Goal: Task Accomplishment & Management: Manage account settings

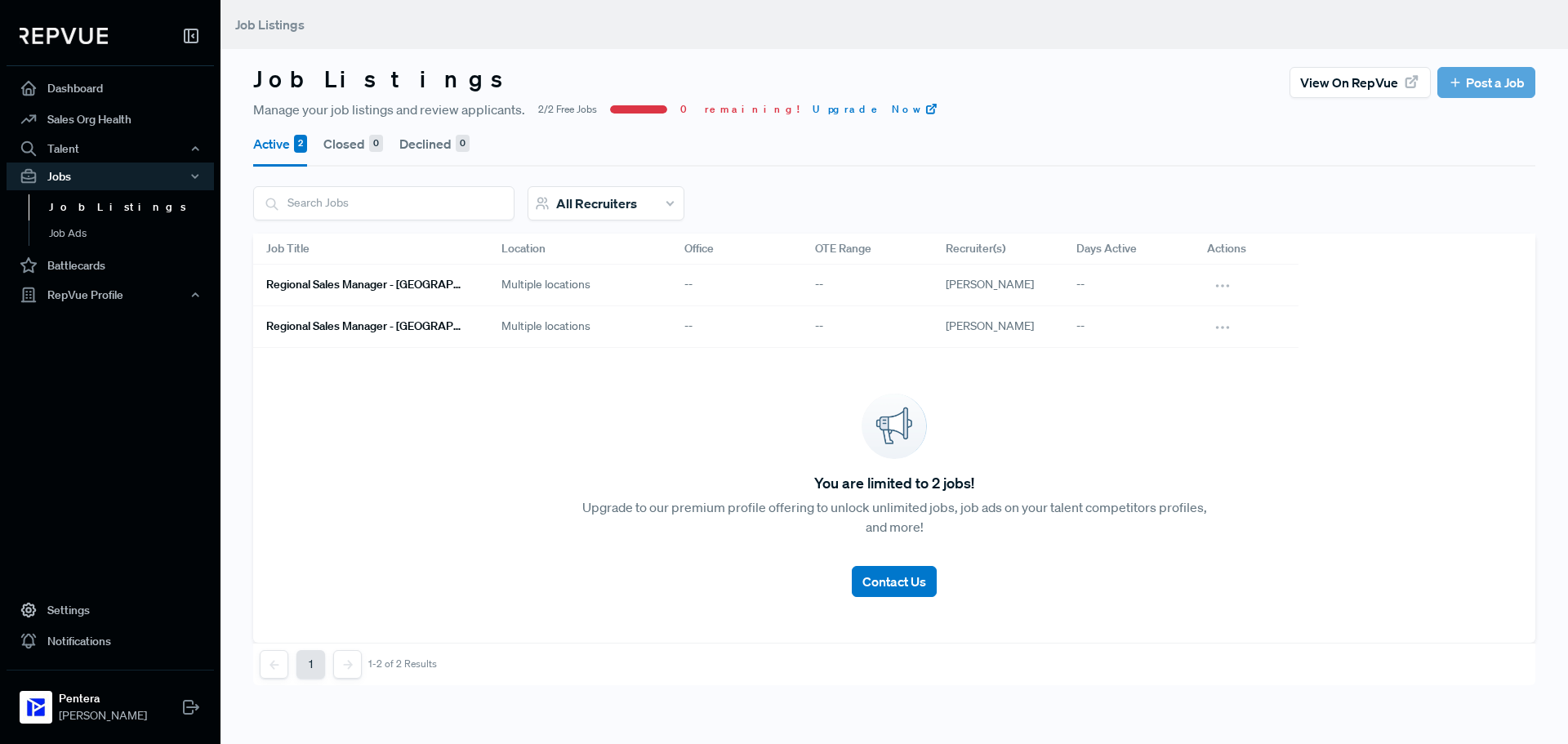
click at [425, 334] on link "Regional Sales Manager - [GEOGRAPHIC_DATA]" at bounding box center [364, 326] width 196 height 27
click at [490, 293] on div "Multiple locations" at bounding box center [579, 285] width 183 height 42
click at [463, 282] on div "Regional Sales Manager - [GEOGRAPHIC_DATA] area" at bounding box center [371, 285] width 235 height 42
click at [418, 285] on h6 "Regional Sales Manager - [GEOGRAPHIC_DATA] area" at bounding box center [364, 284] width 196 height 14
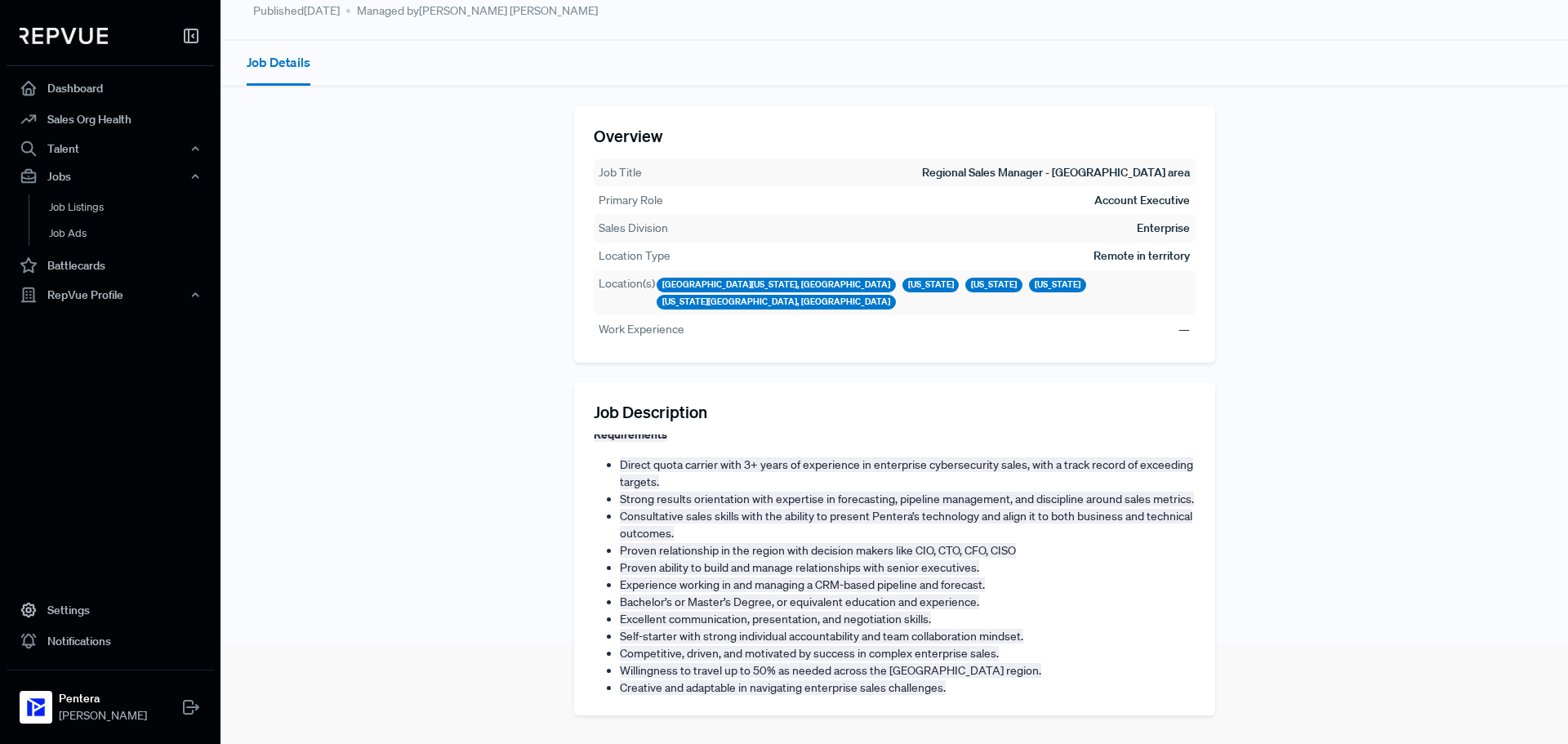
scroll to position [653, 0]
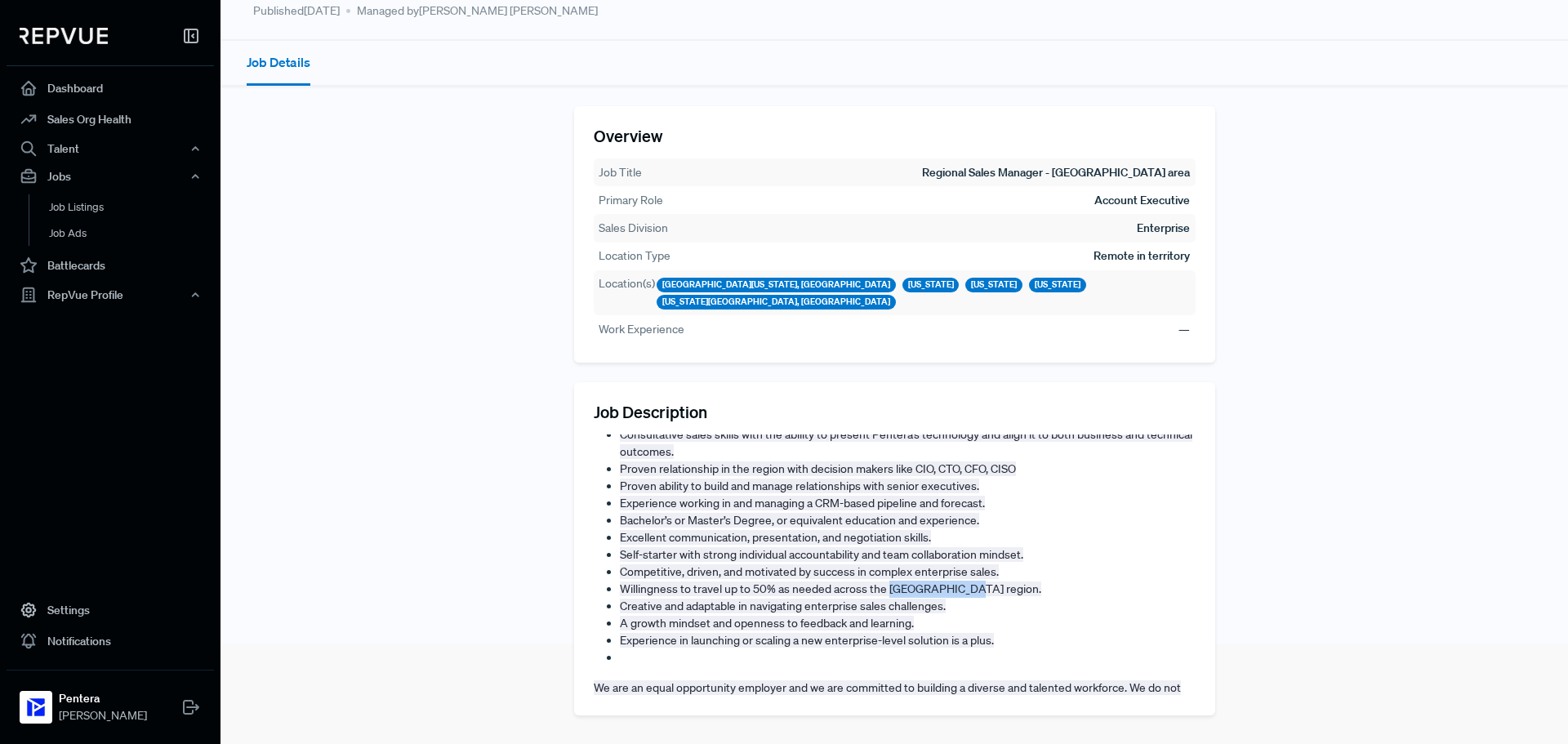
drag, startPoint x: 883, startPoint y: 603, endPoint x: 964, endPoint y: 607, distance: 81.1
click at [964, 596] on span "Willingness to travel up to 50% as needed across the [GEOGRAPHIC_DATA] region." at bounding box center [830, 588] width 421 height 15
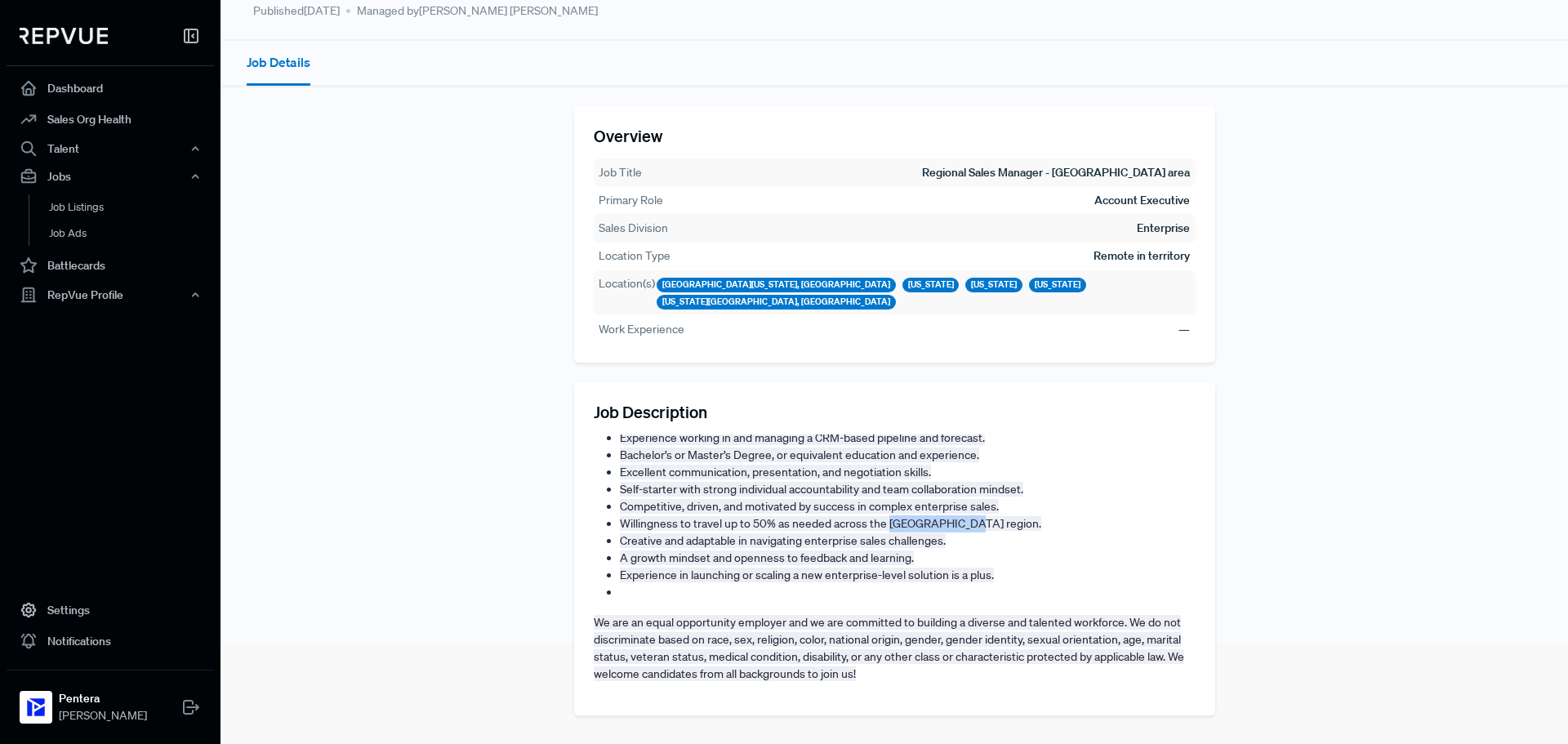
scroll to position [0, 0]
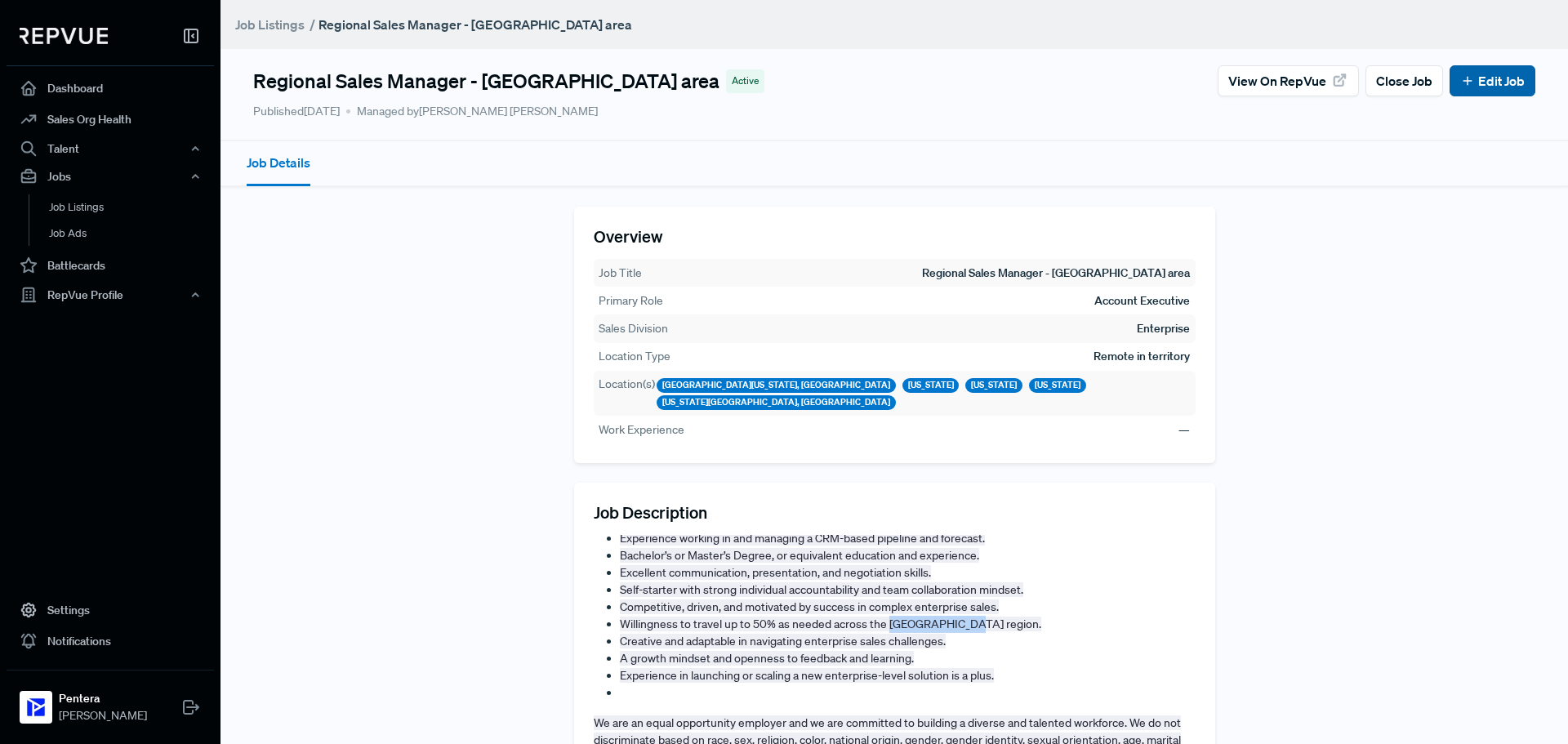
click at [1467, 70] on button "Edit Job" at bounding box center [1492, 81] width 86 height 31
click at [1472, 76] on link "Edit Job" at bounding box center [1492, 81] width 65 height 20
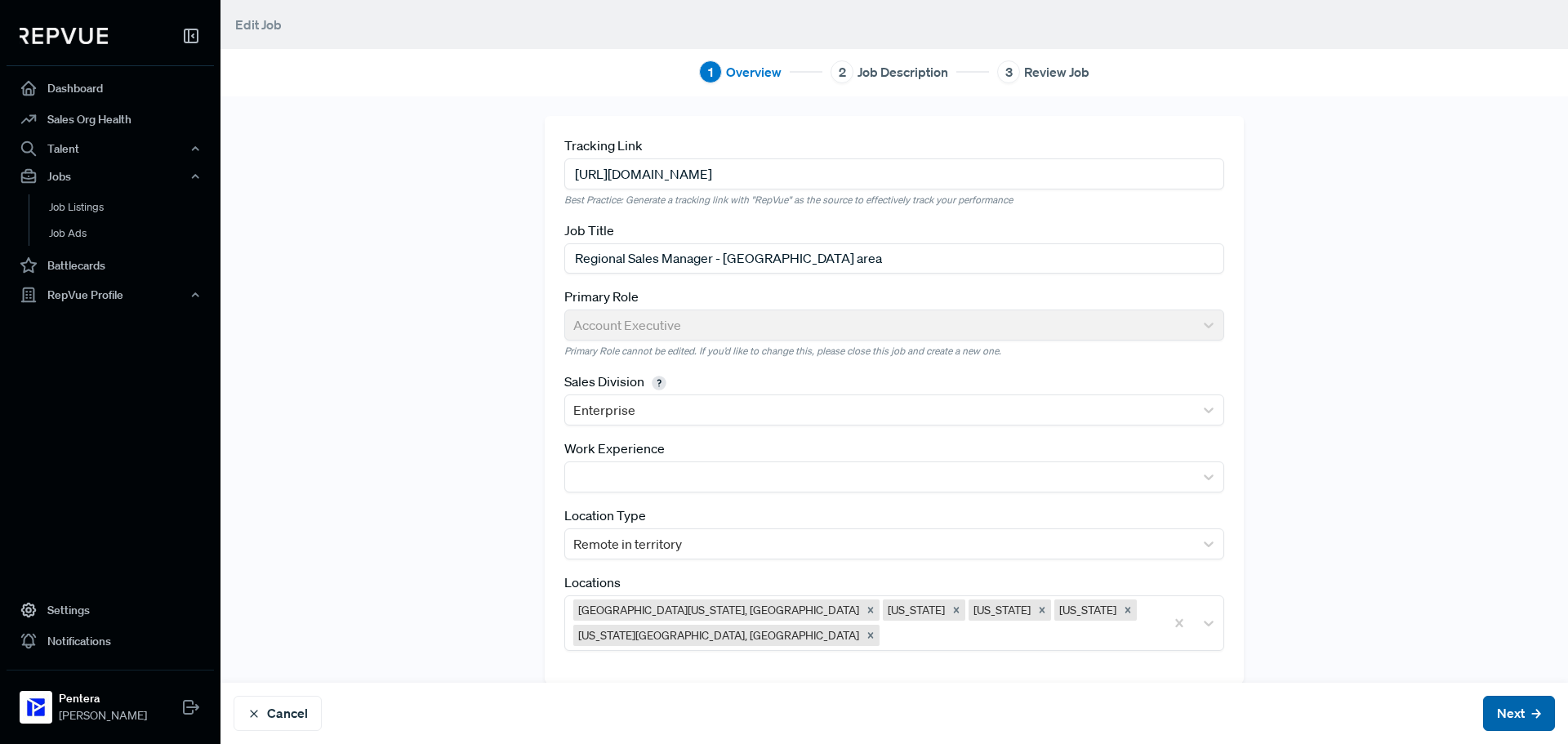
click at [1497, 713] on button "Next" at bounding box center [1519, 713] width 72 height 36
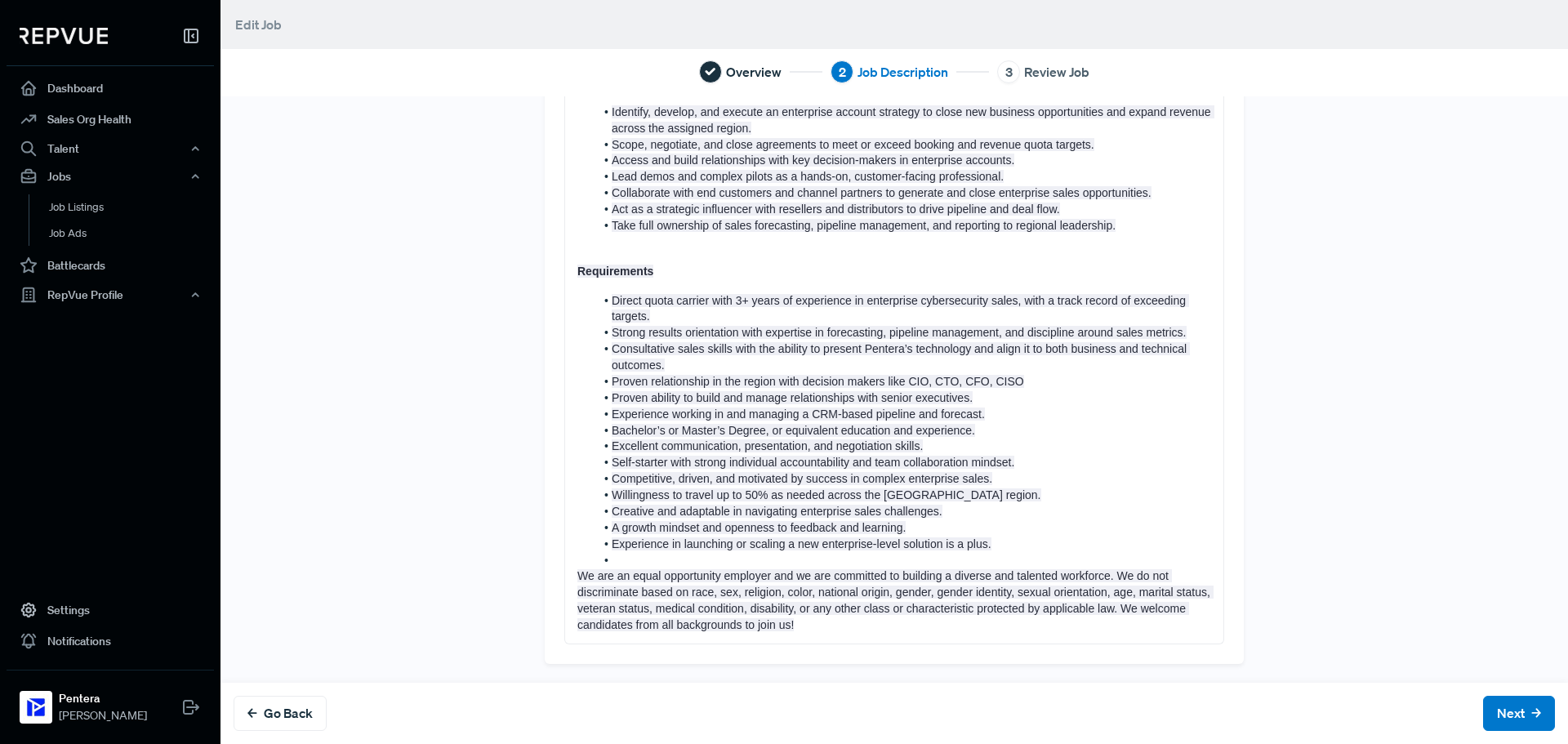
scroll to position [555, 0]
drag, startPoint x: 873, startPoint y: 498, endPoint x: 954, endPoint y: 494, distance: 81.1
click at [954, 494] on span "Willingness to travel up to 50% as needed across the [GEOGRAPHIC_DATA] region." at bounding box center [825, 494] width 429 height 13
drag, startPoint x: 1463, startPoint y: 688, endPoint x: 1481, endPoint y: 705, distance: 24.8
click at [1464, 688] on div "Go Back Next" at bounding box center [894, 712] width 1348 height 61
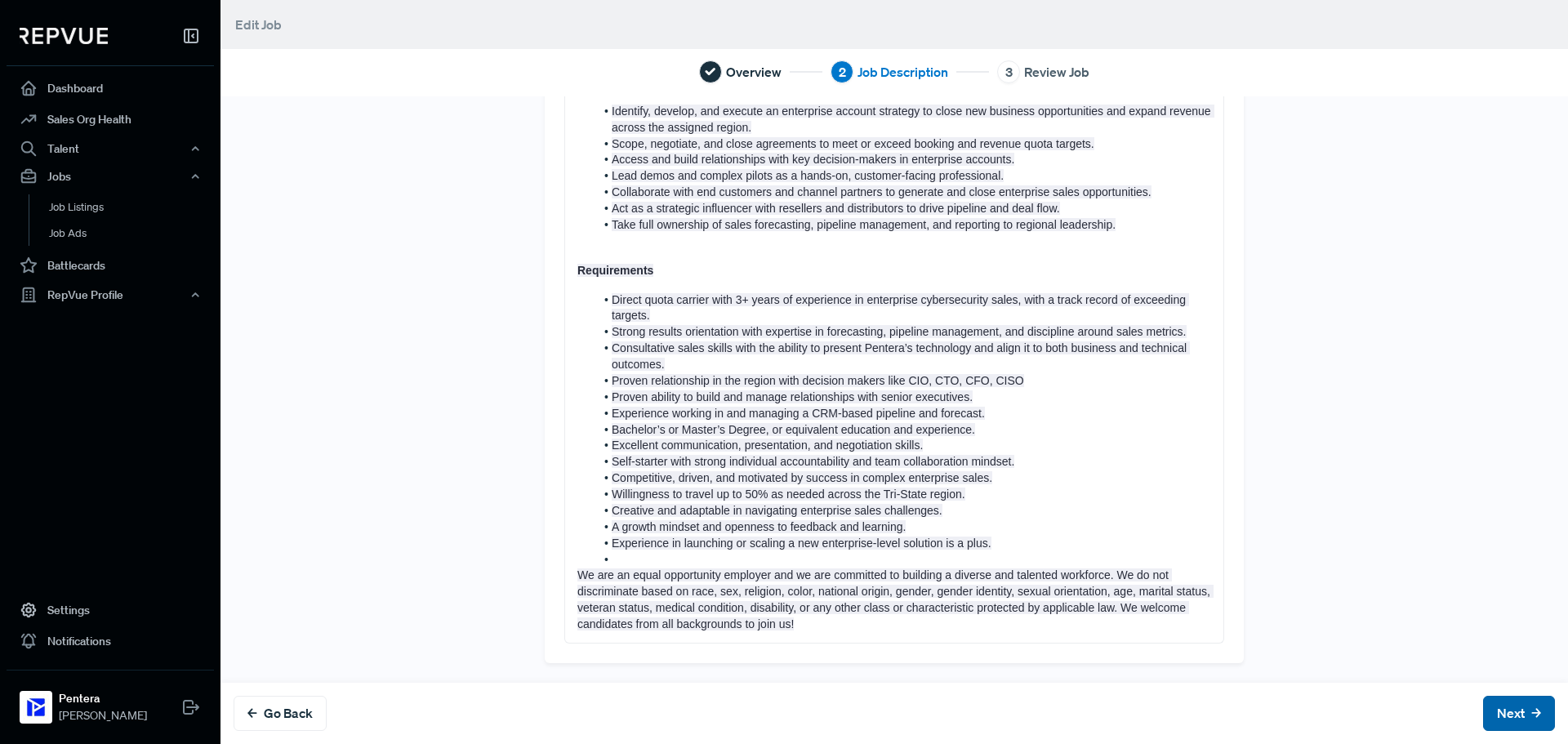
click at [1483, 708] on button "Next" at bounding box center [1519, 713] width 72 height 36
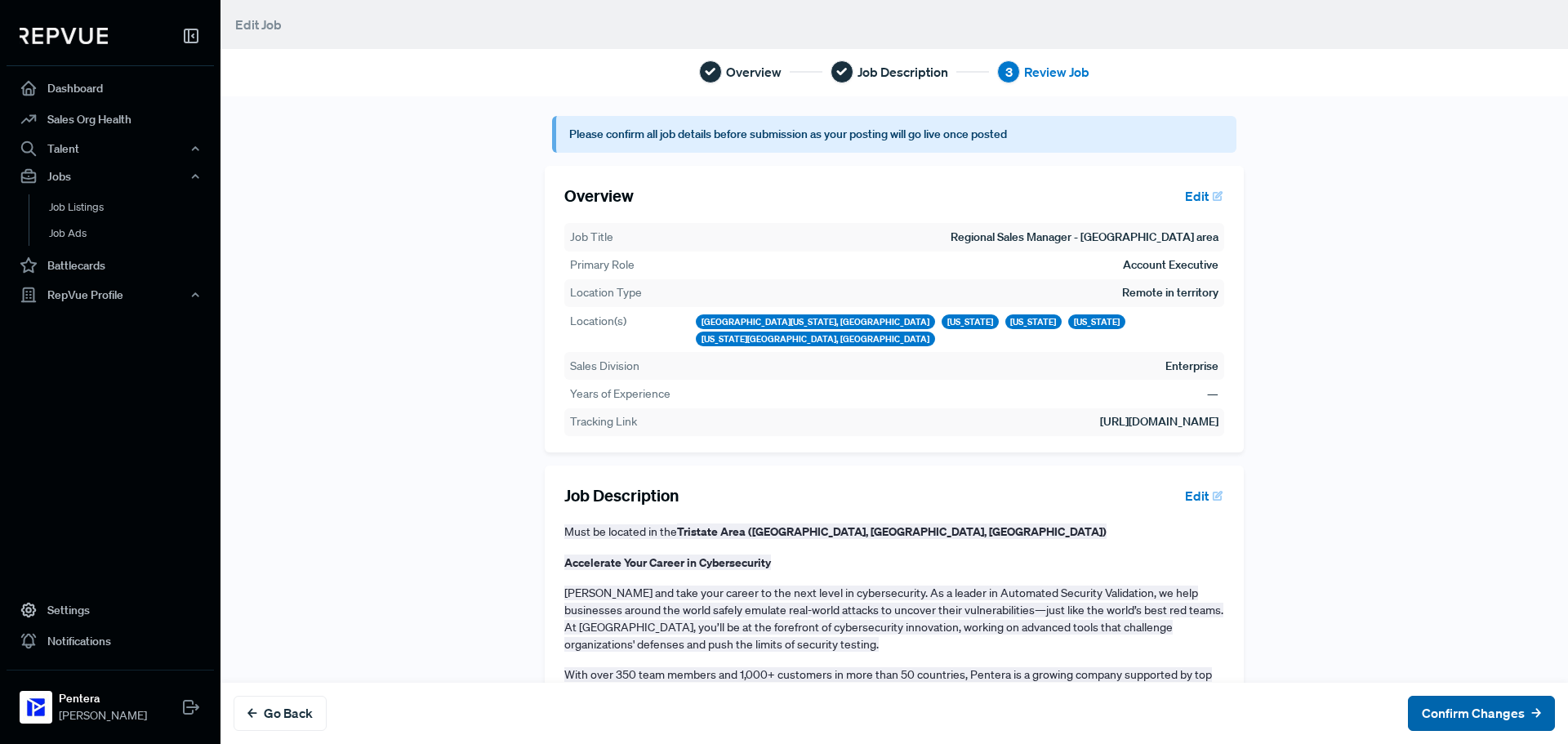
click at [1483, 710] on button "Confirm Changes" at bounding box center [1481, 713] width 147 height 36
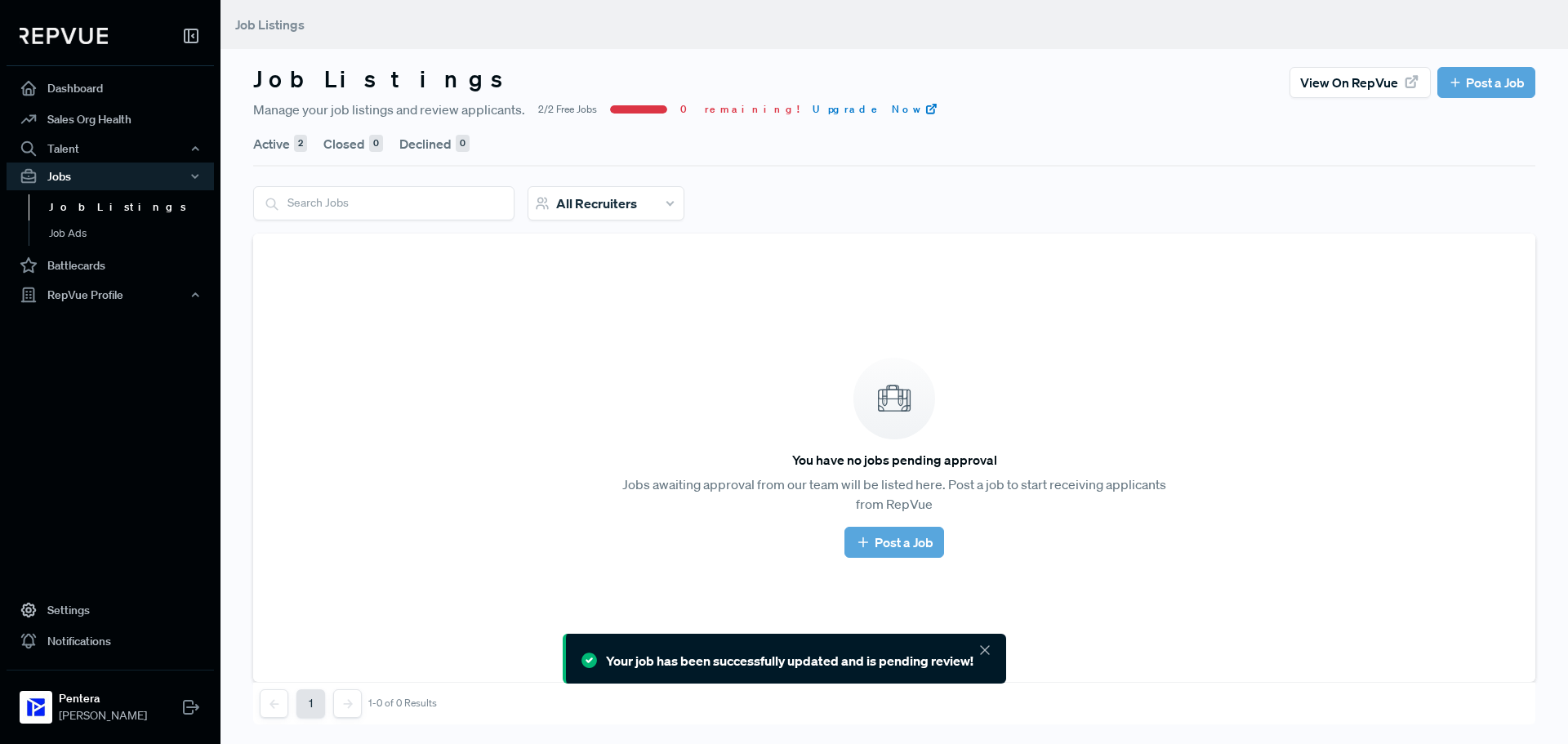
click at [88, 197] on link "Job Listings" at bounding box center [132, 207] width 208 height 26
click at [87, 209] on link "Job Listings" at bounding box center [132, 207] width 208 height 26
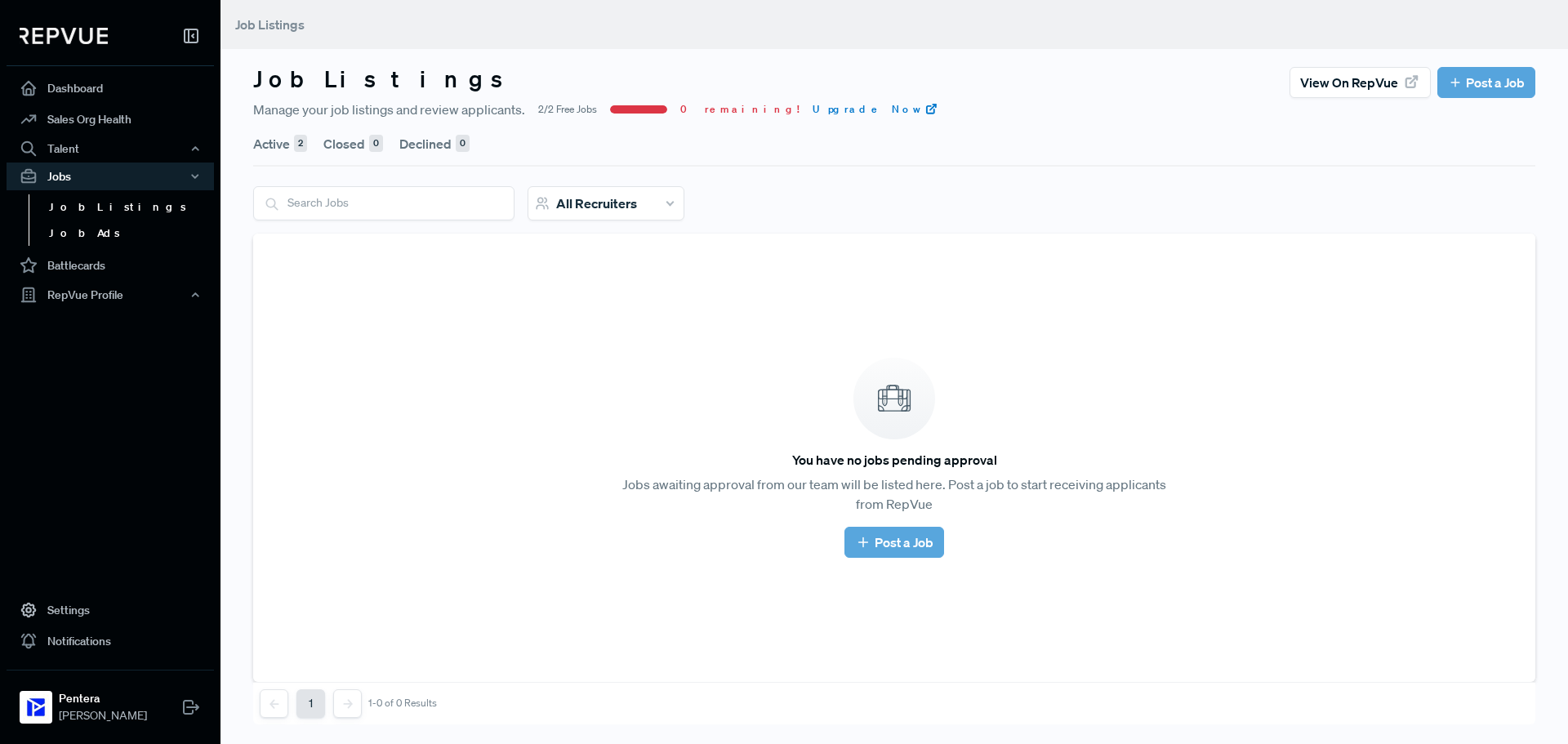
click at [90, 233] on link "Job Ads" at bounding box center [132, 233] width 208 height 26
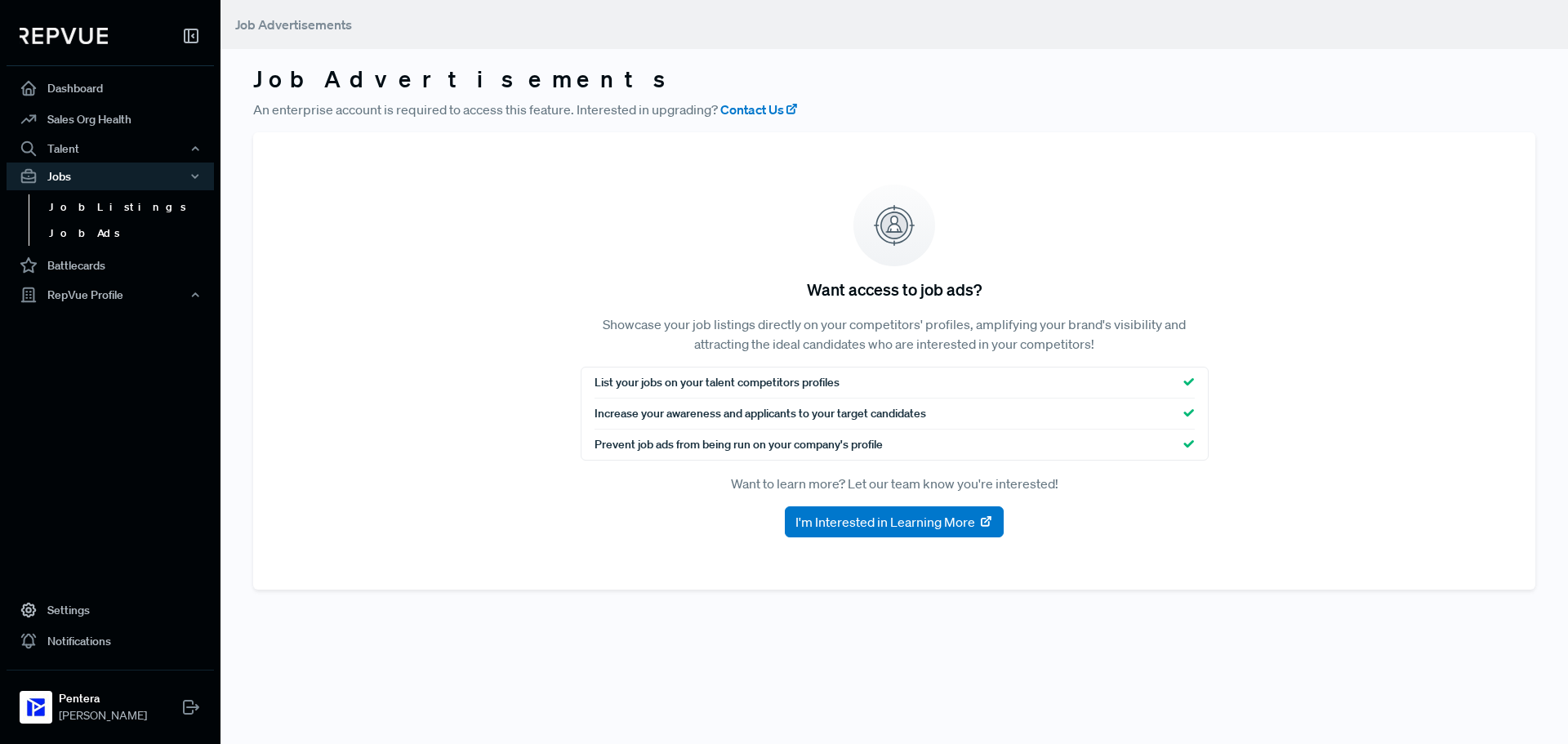
click at [90, 200] on link "Job Listings" at bounding box center [132, 207] width 208 height 26
